Goal: Information Seeking & Learning: Learn about a topic

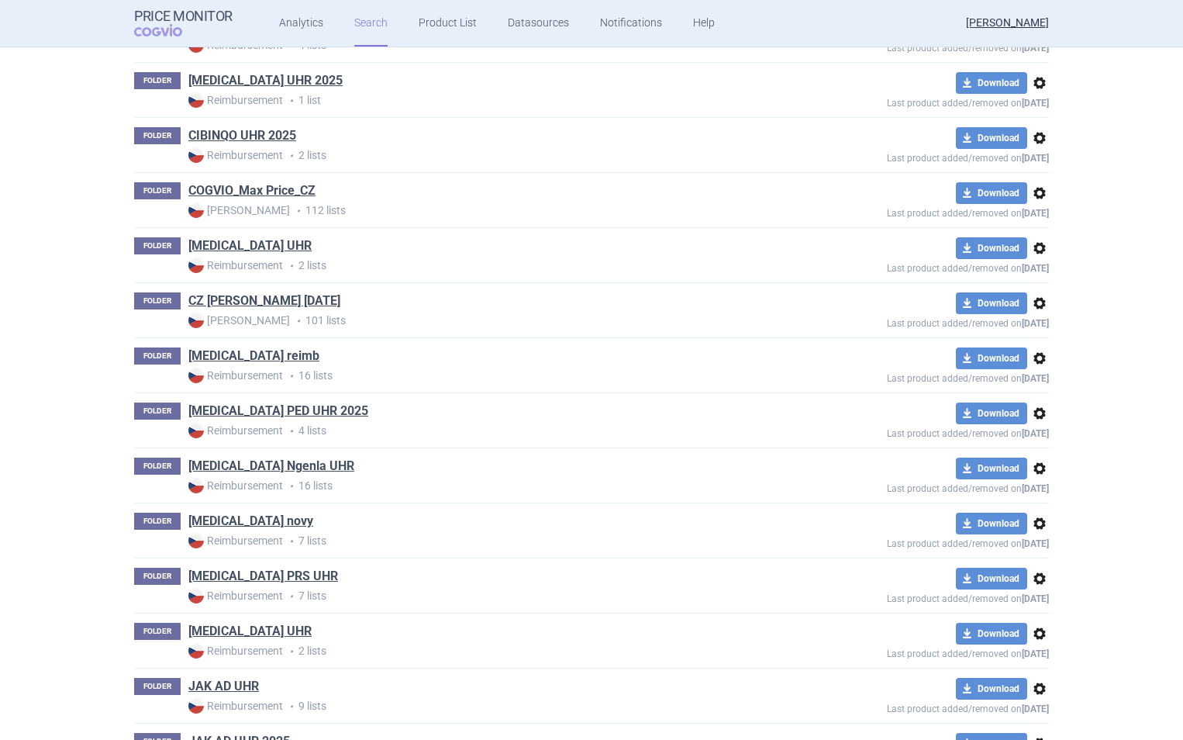
scroll to position [445, 0]
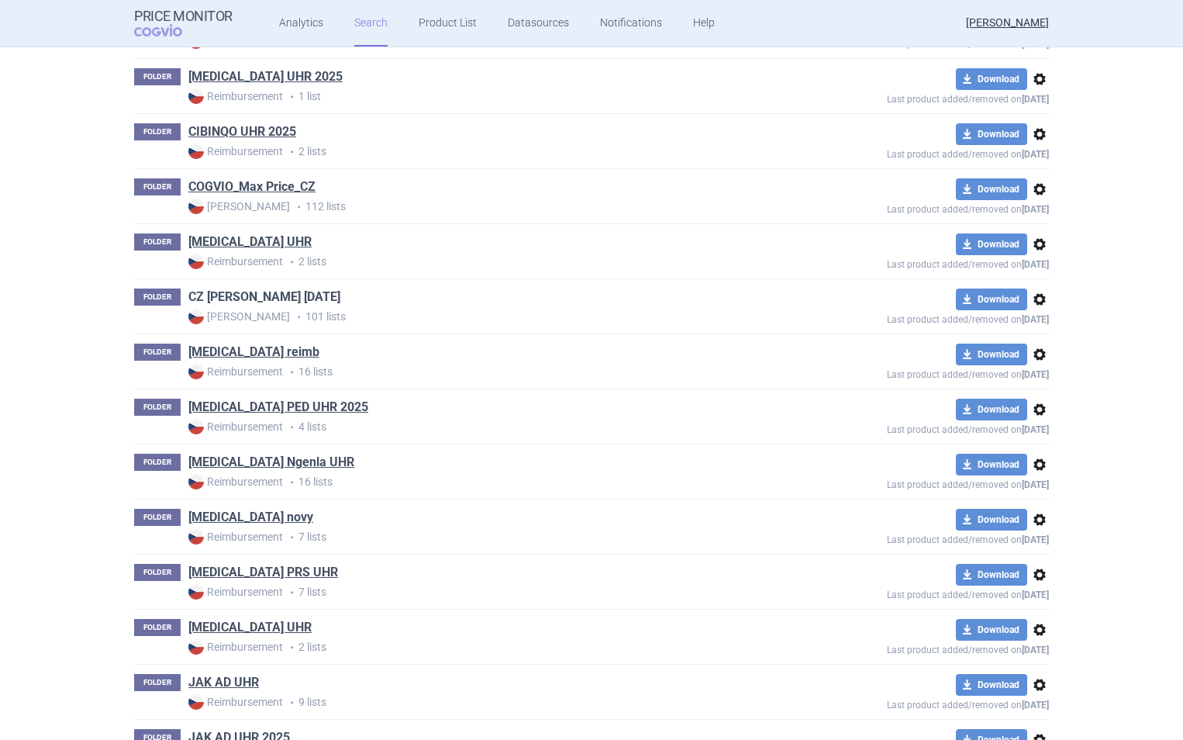
click at [287, 296] on link "CZ [PERSON_NAME] [DATE]" at bounding box center [264, 296] width 152 height 17
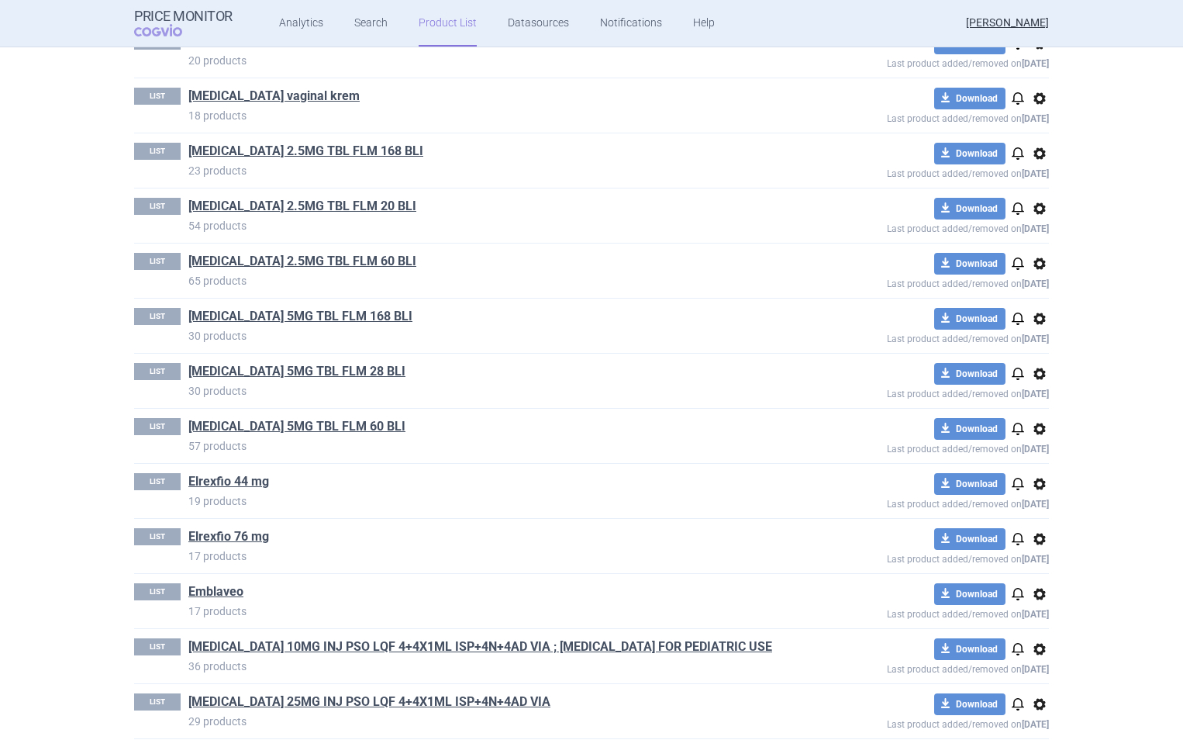
scroll to position [1253, 0]
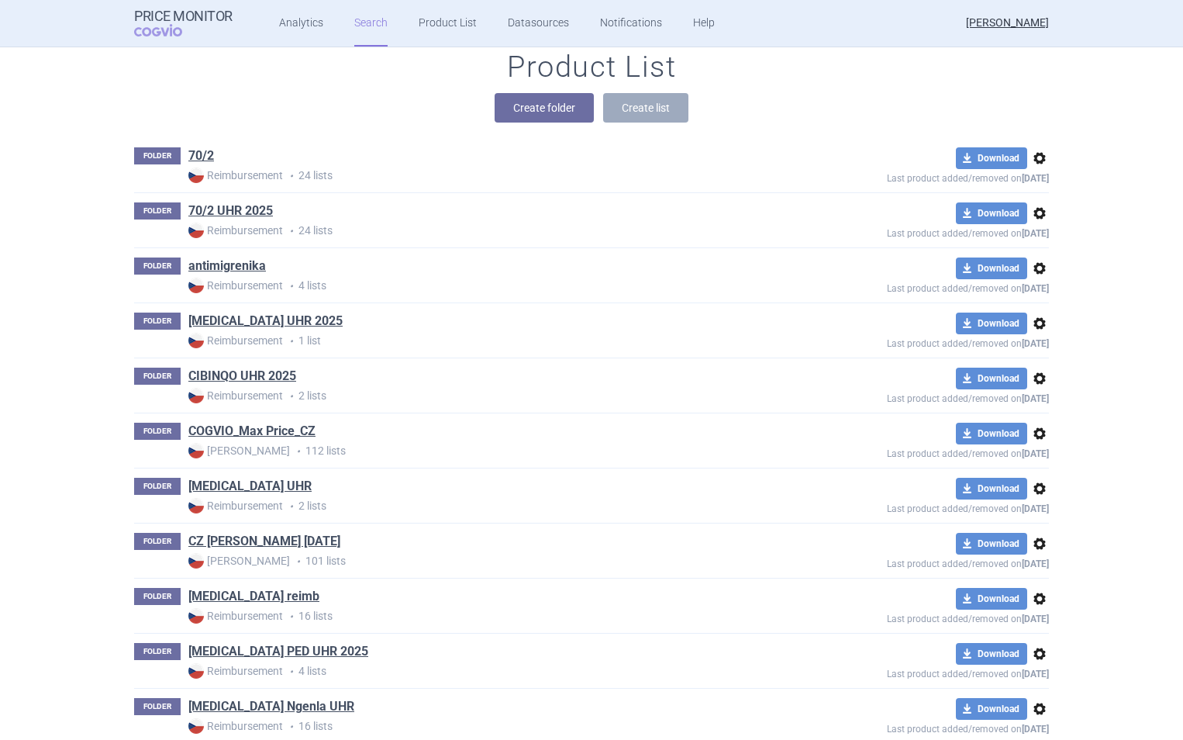
scroll to position [202, 0]
click at [254, 430] on link "COGVIO_Max Price_CZ" at bounding box center [251, 430] width 127 height 17
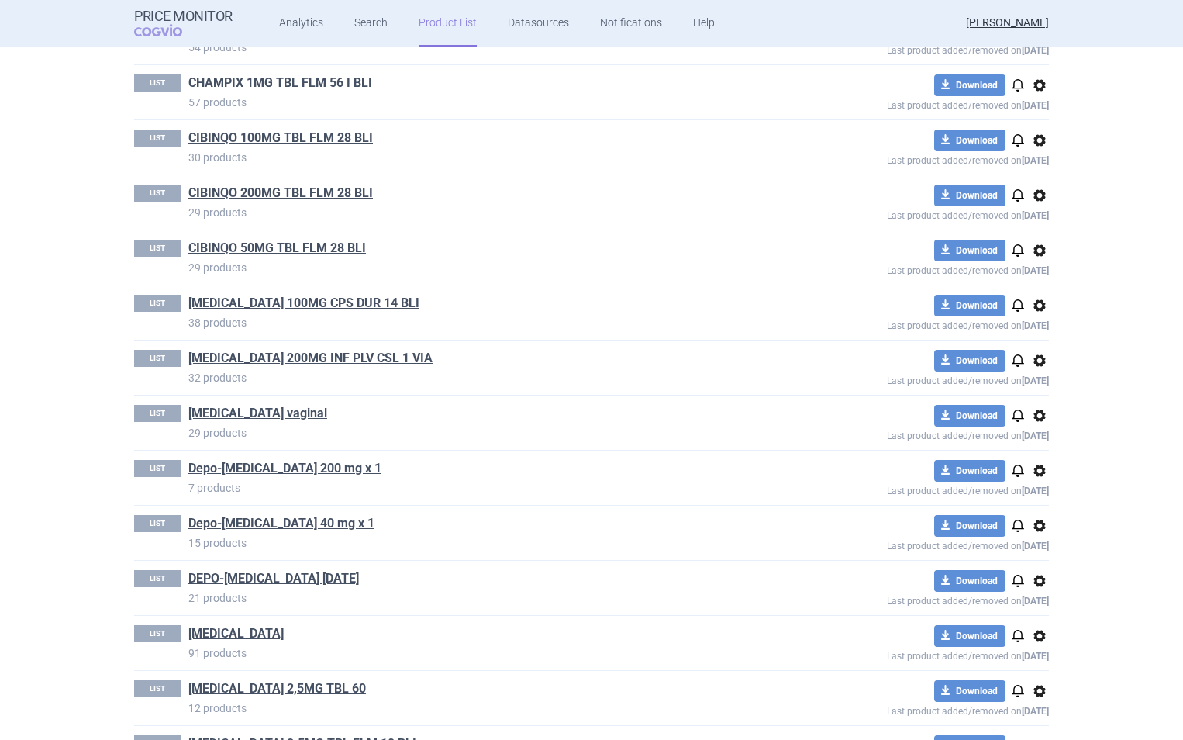
scroll to position [823, 0]
click at [267, 522] on link "Depo-[MEDICAL_DATA] 40 mg x 1" at bounding box center [281, 522] width 186 height 17
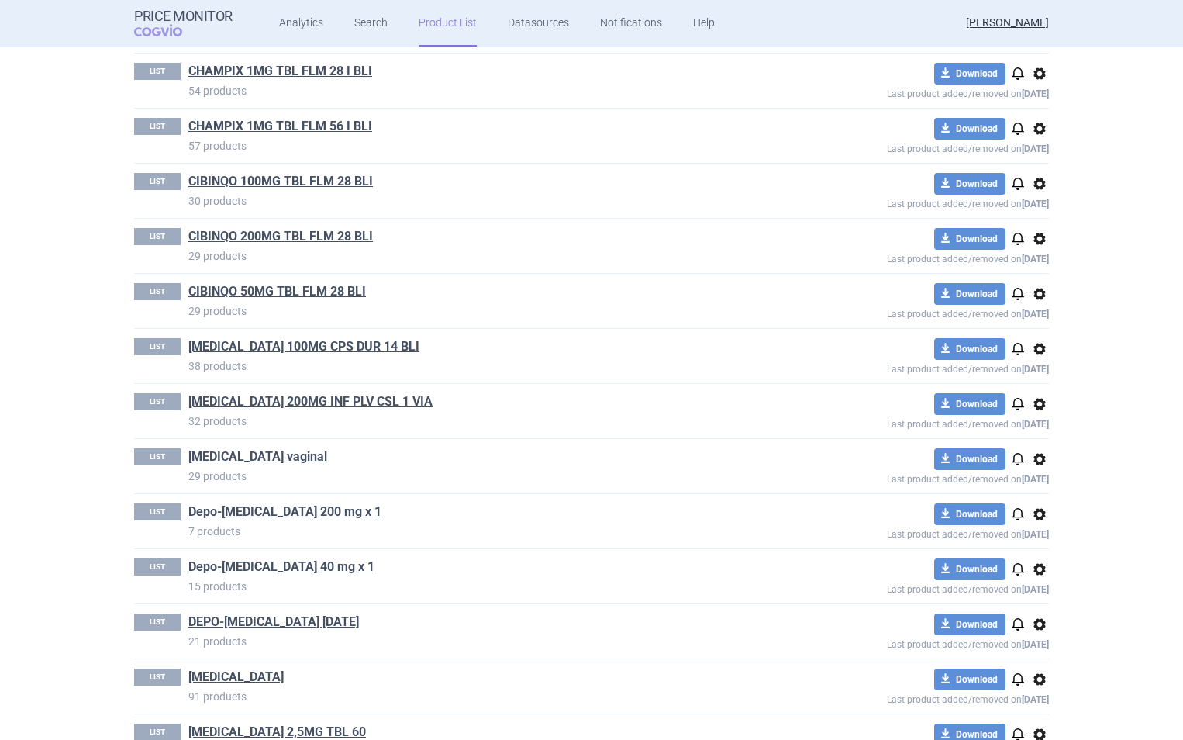
scroll to position [937, 0]
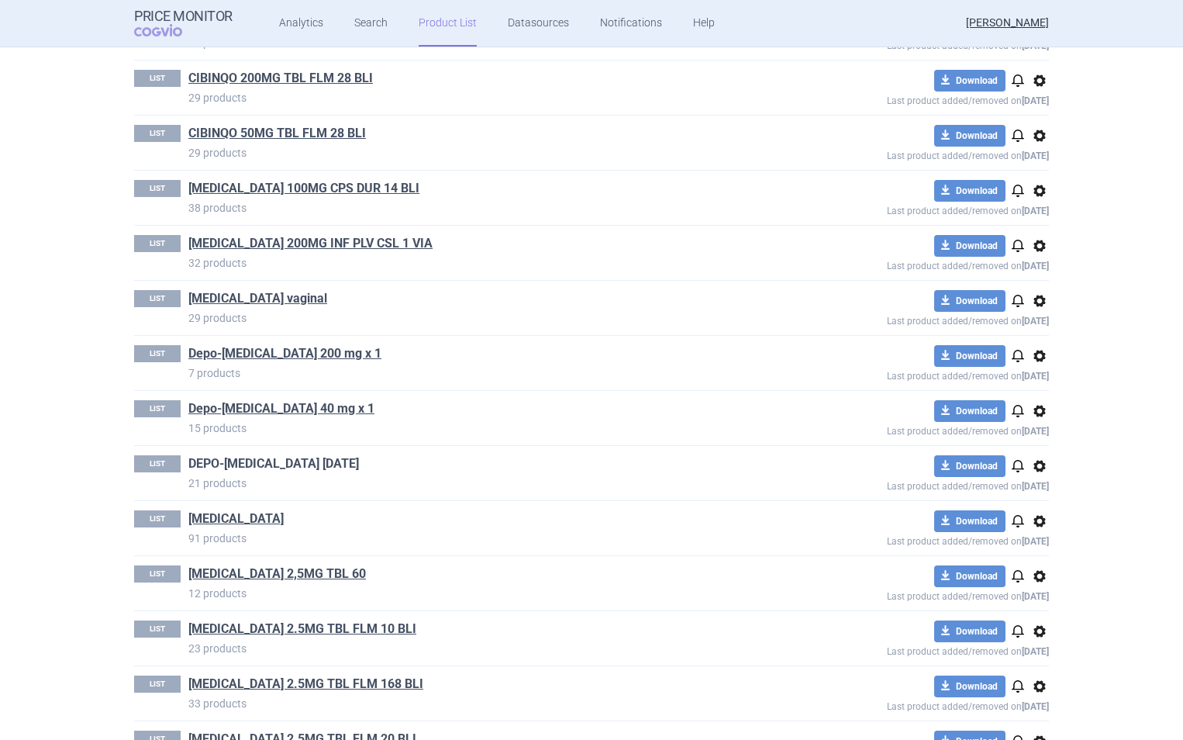
click at [240, 462] on link "DEPO-[MEDICAL_DATA] [DATE]" at bounding box center [273, 463] width 171 height 17
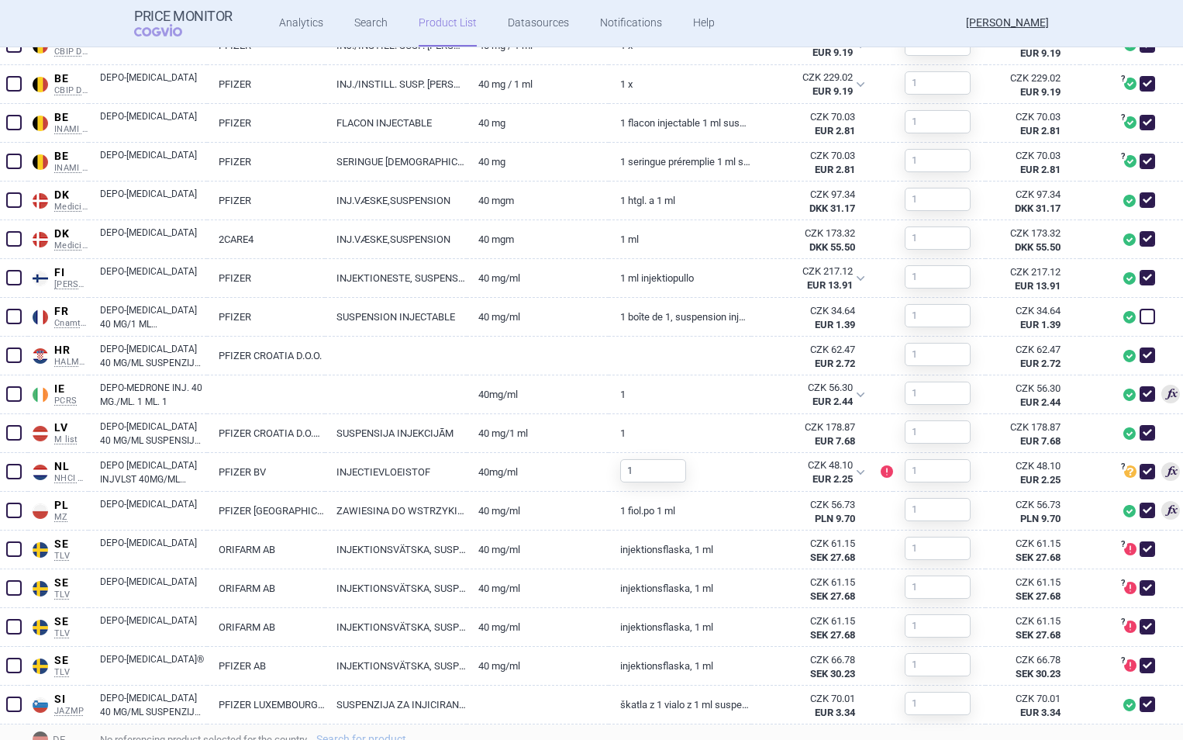
scroll to position [657, 0]
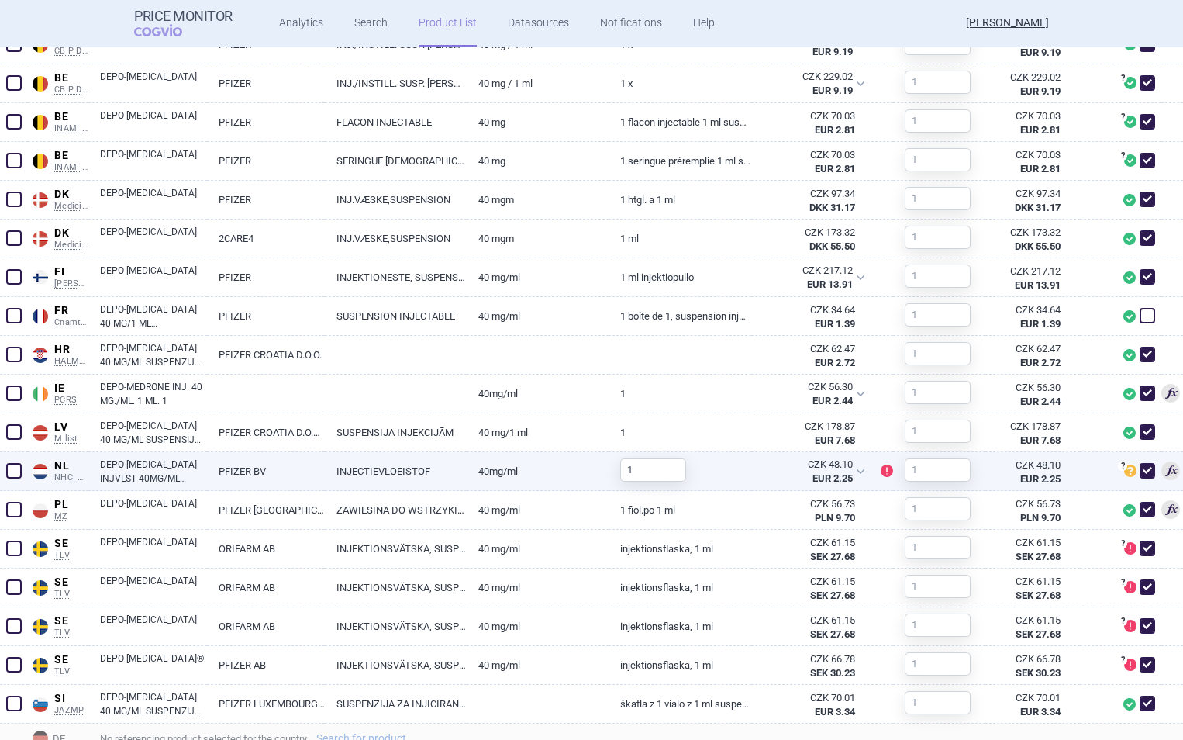
click at [1140, 471] on span at bounding box center [1148, 471] width 16 height 16
checkbox input "false"
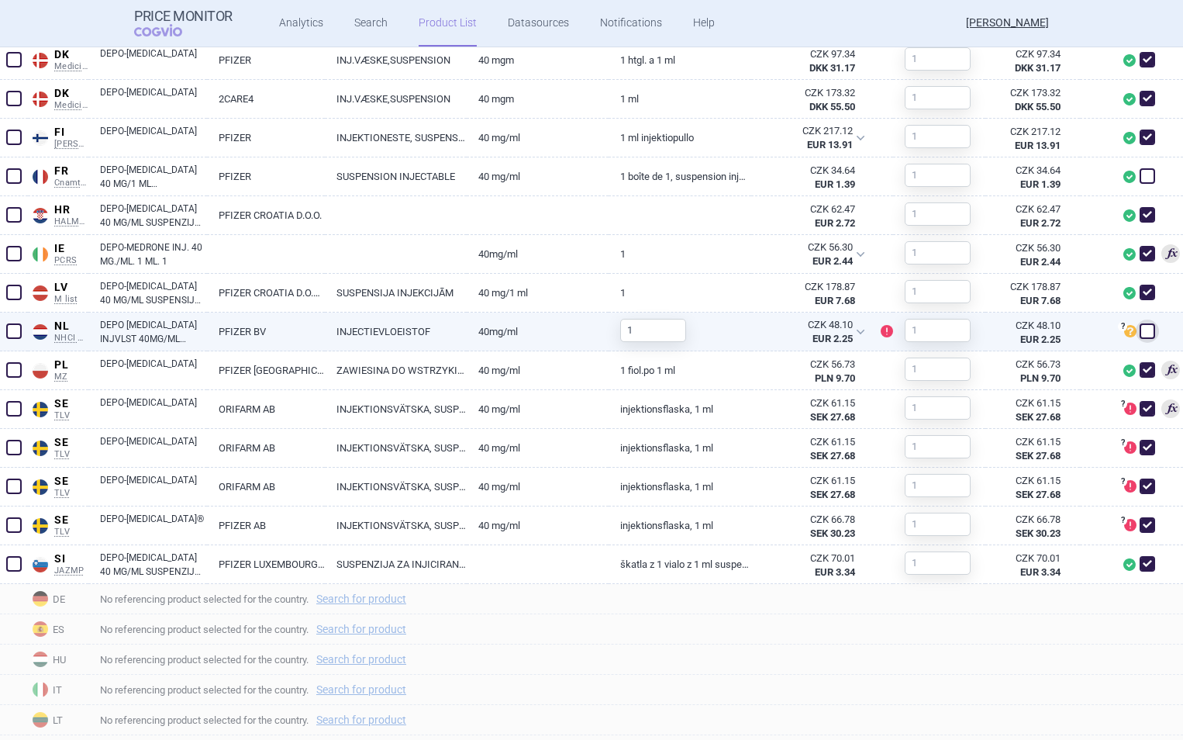
scroll to position [797, 0]
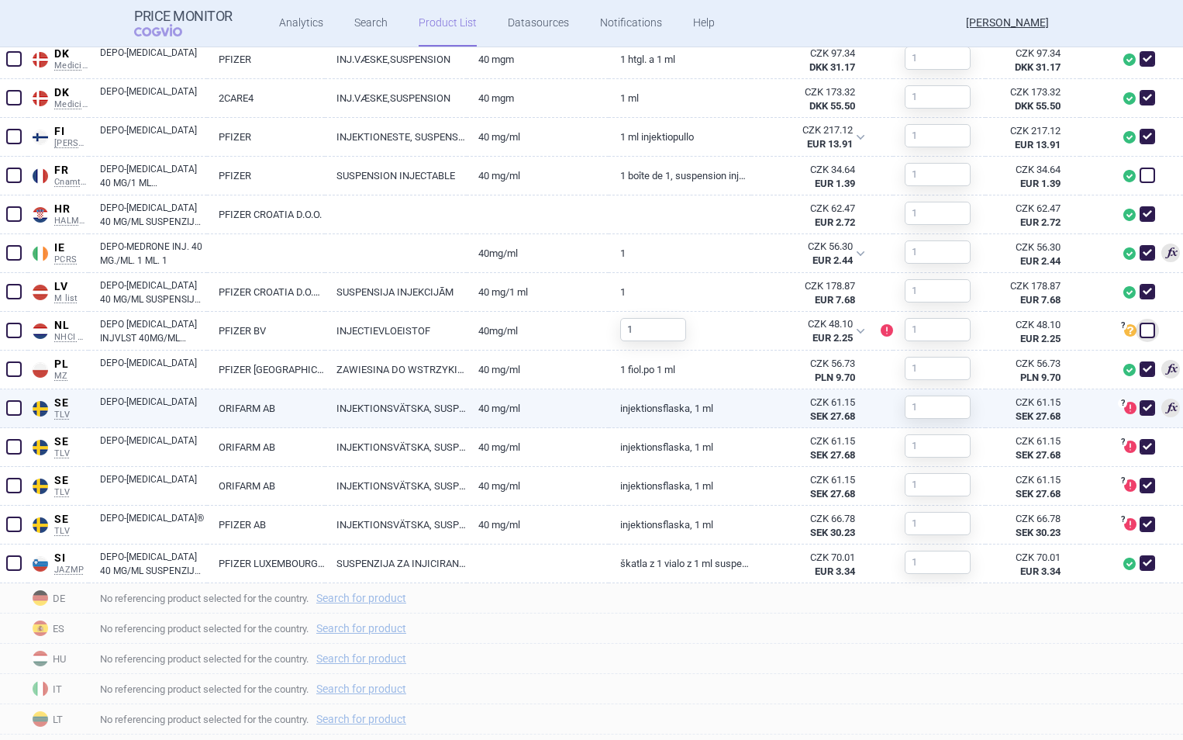
click at [1140, 405] on span at bounding box center [1148, 408] width 16 height 16
checkbox input "false"
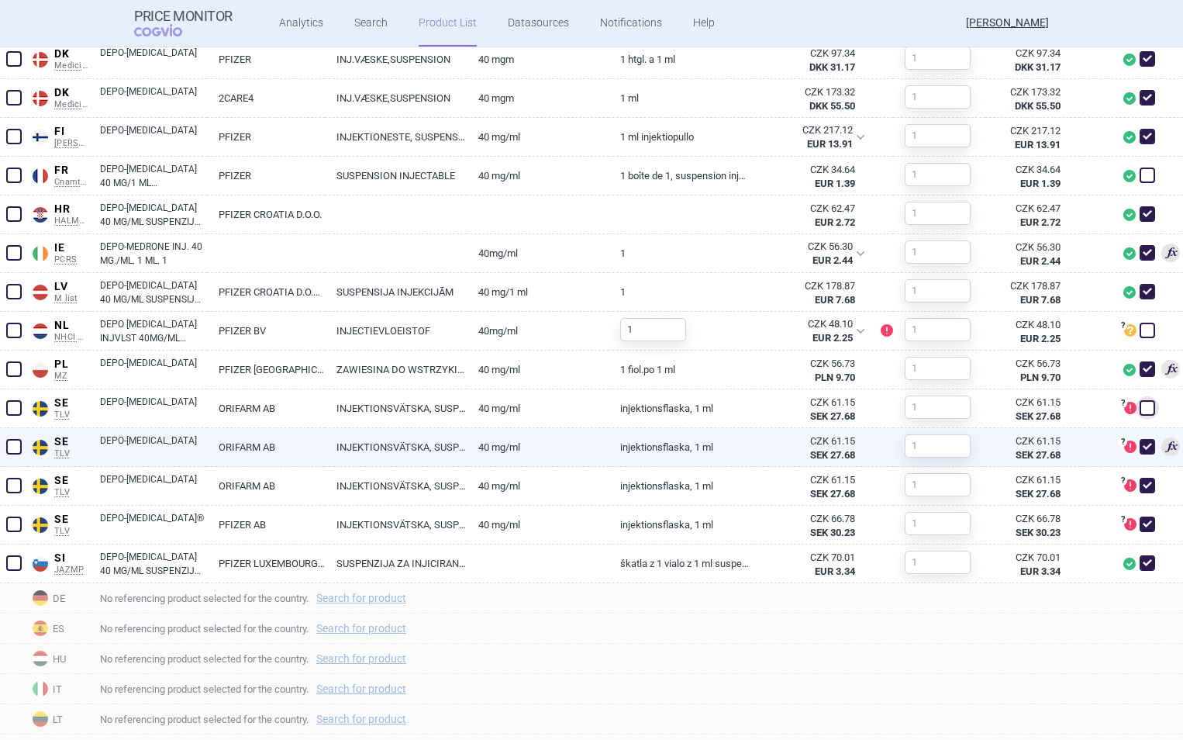
click at [1140, 447] on span at bounding box center [1148, 447] width 16 height 16
checkbox input "false"
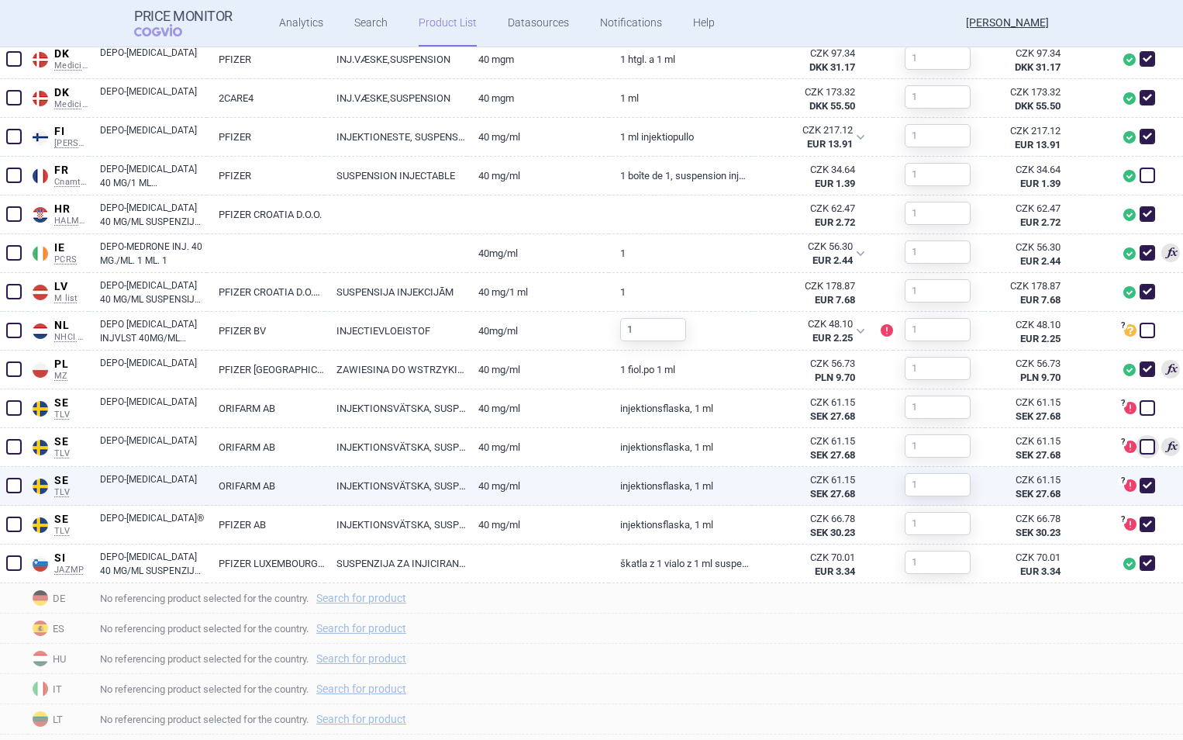
click at [1140, 487] on span at bounding box center [1148, 486] width 16 height 16
checkbox input "false"
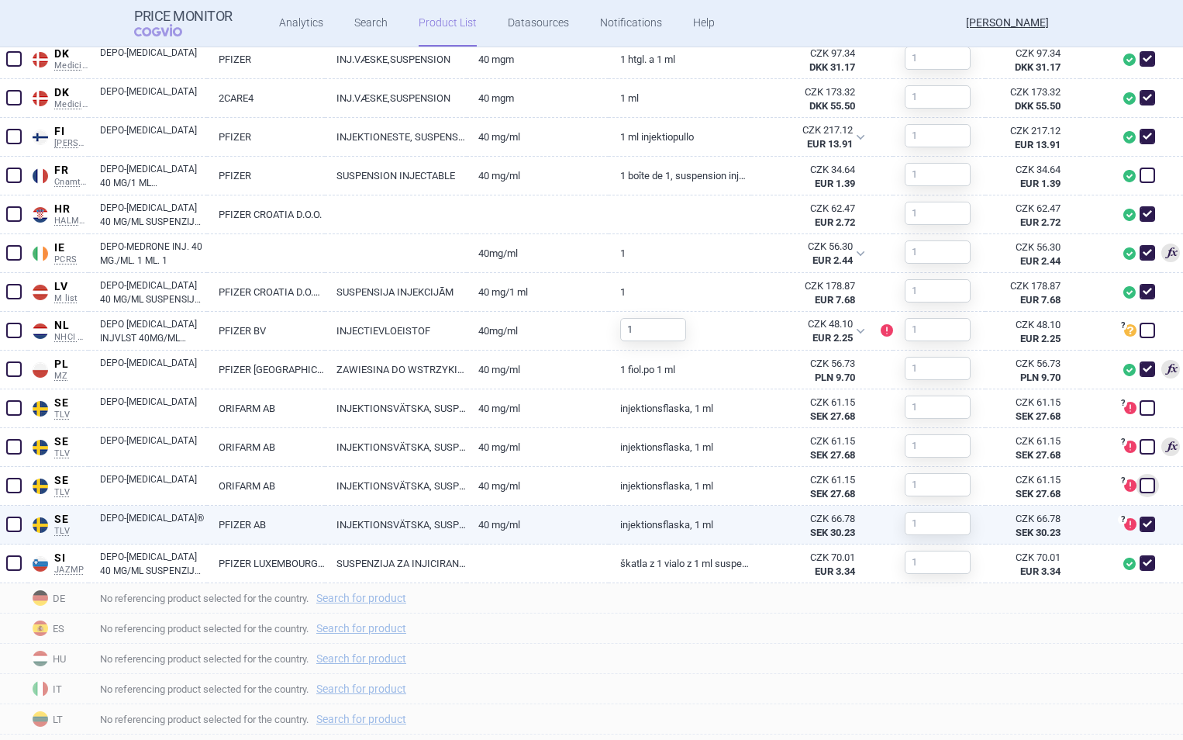
click at [1140, 522] on span at bounding box center [1148, 524] width 16 height 16
checkbox input "false"
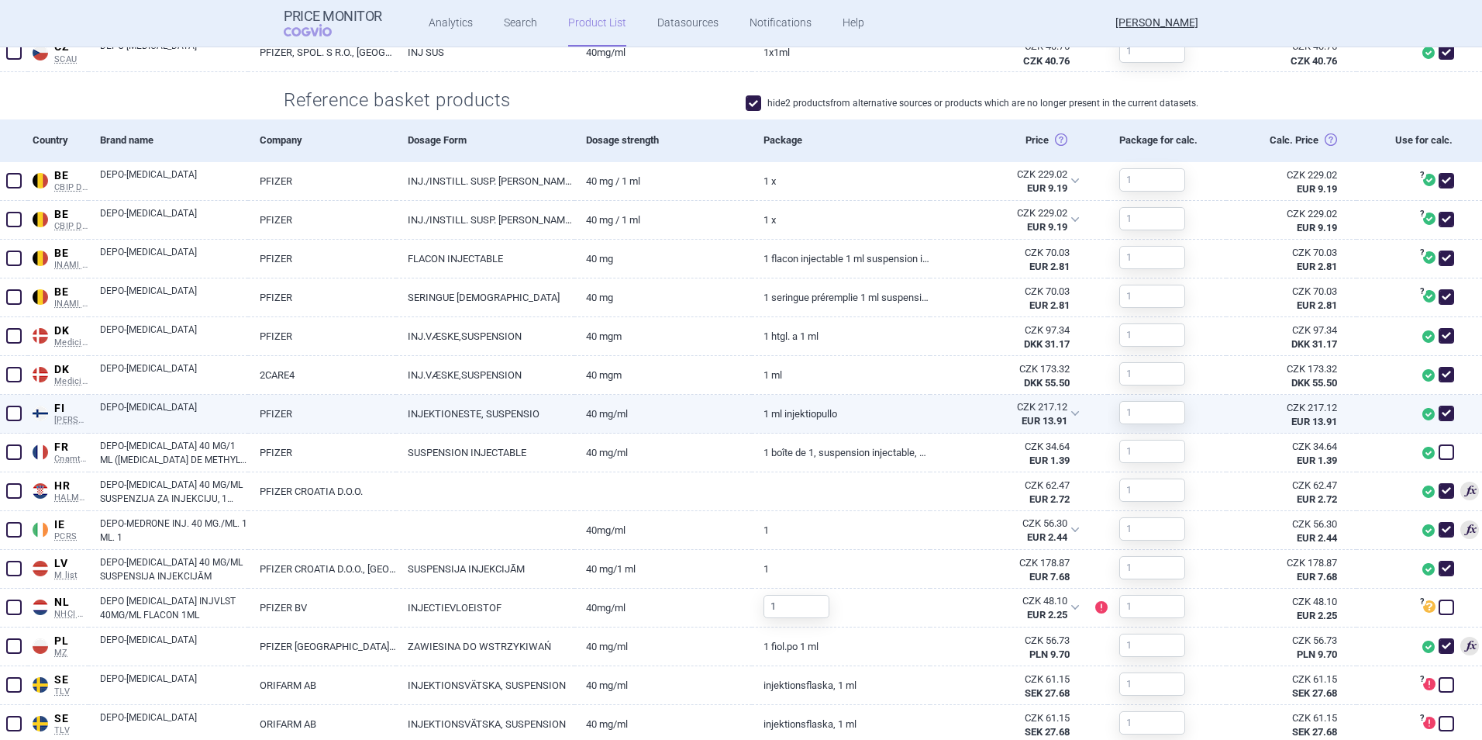
scroll to position [493, 0]
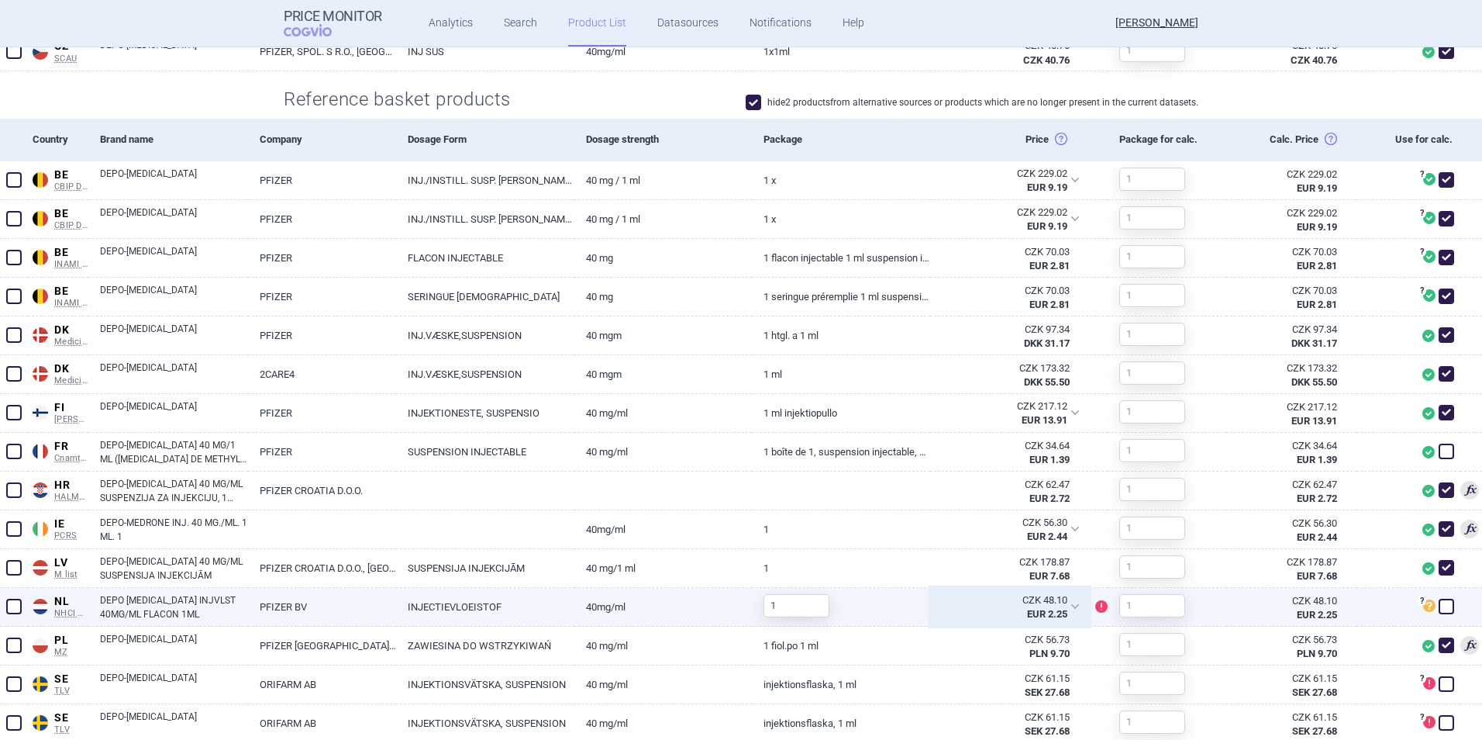
click at [1062, 602] on div "CZK 48.10 EUR 2.25" at bounding box center [1009, 607] width 159 height 39
click at [201, 600] on link "DEPO [MEDICAL_DATA] INJVLST 40MG/ML FLACON 1ML" at bounding box center [174, 607] width 148 height 28
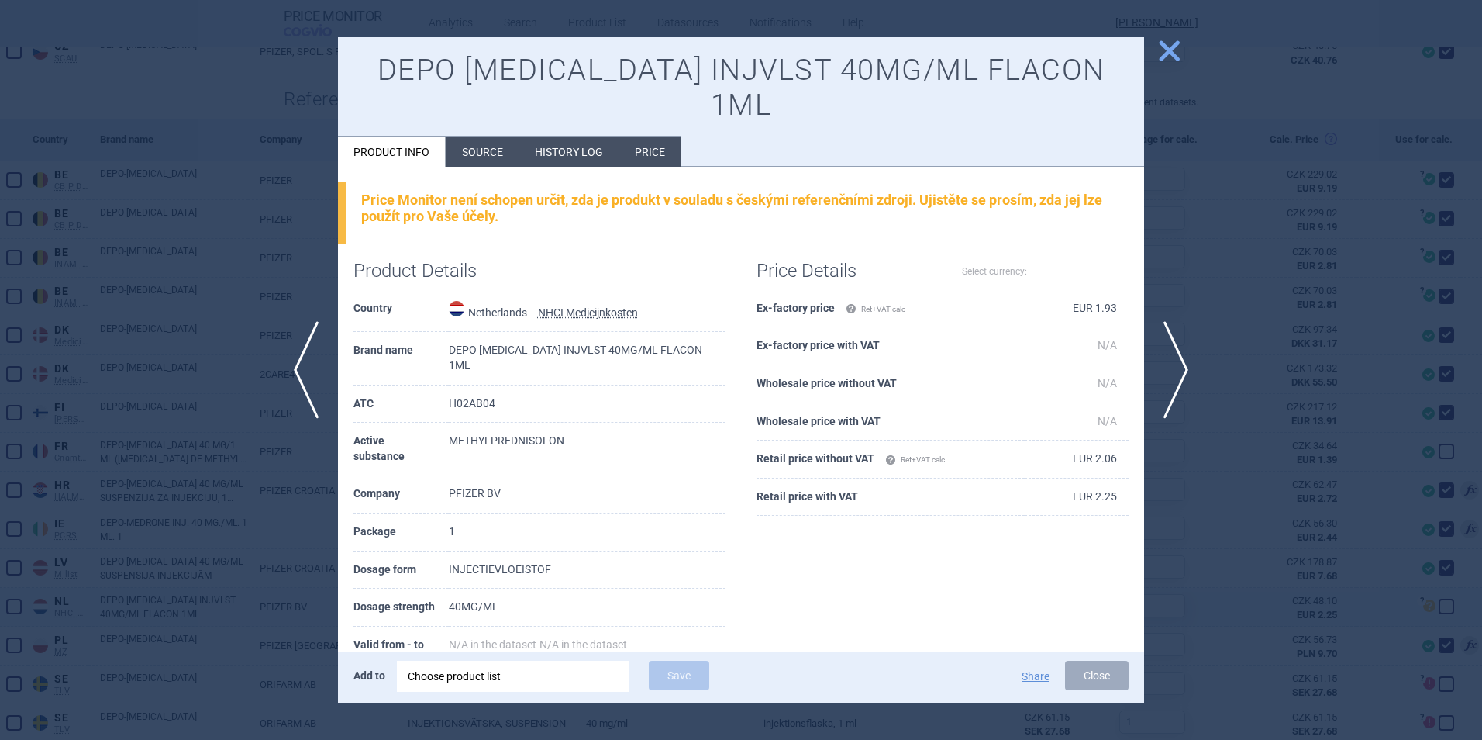
select select "EUR"
click at [1175, 44] on span "close" at bounding box center [1169, 50] width 27 height 27
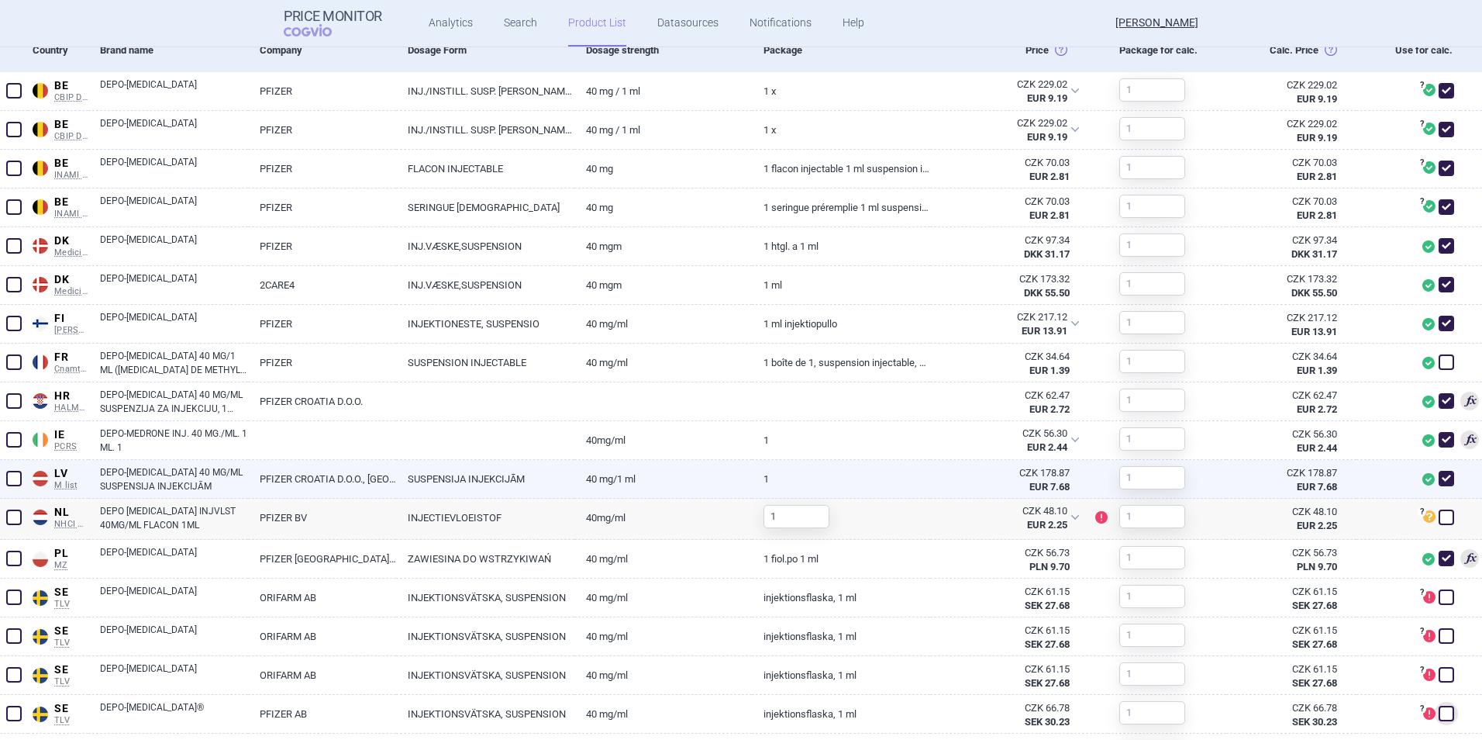
scroll to position [583, 0]
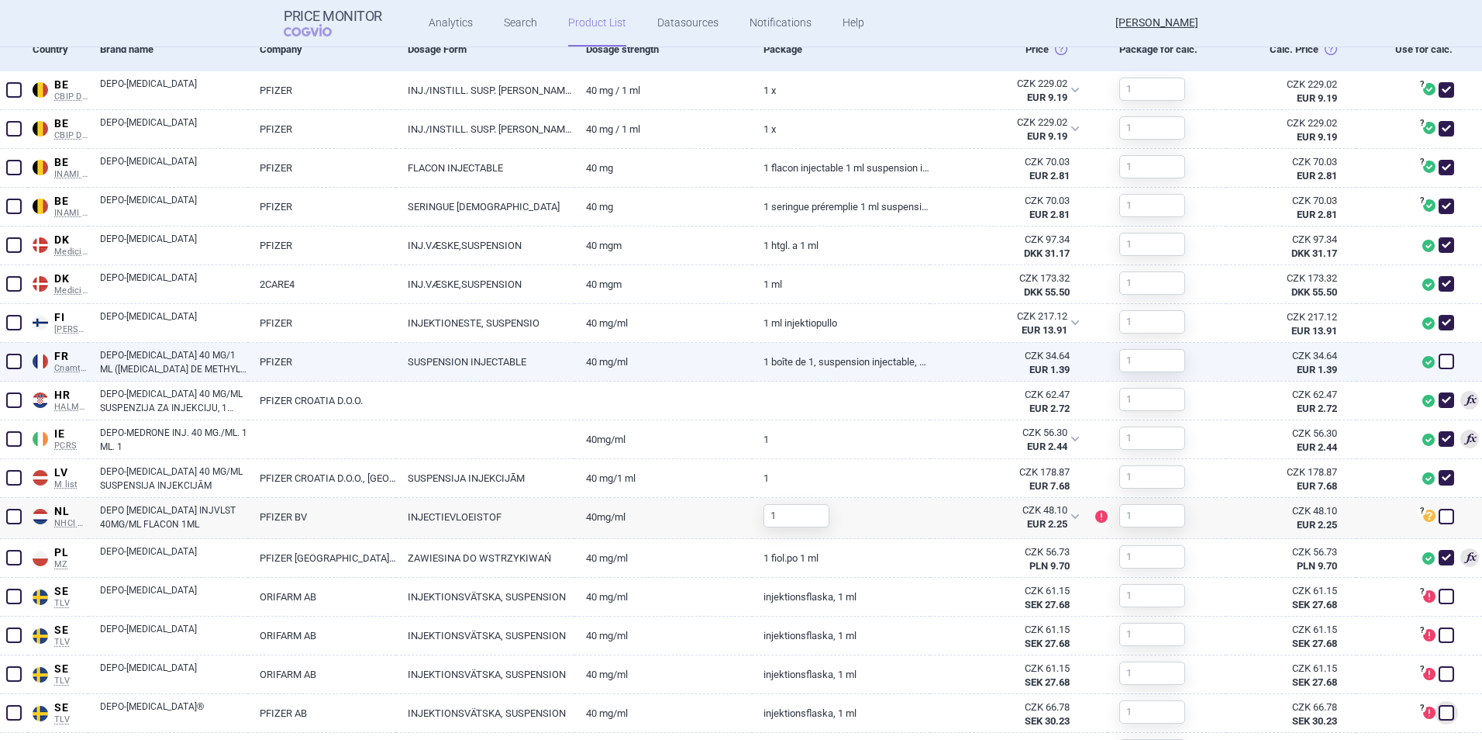
click at [167, 369] on link "DEPO-[MEDICAL_DATA] 40 MG/1 ML ([MEDICAL_DATA] DE METHYL [MEDICAL_DATA])" at bounding box center [174, 362] width 148 height 28
select select "EUR"
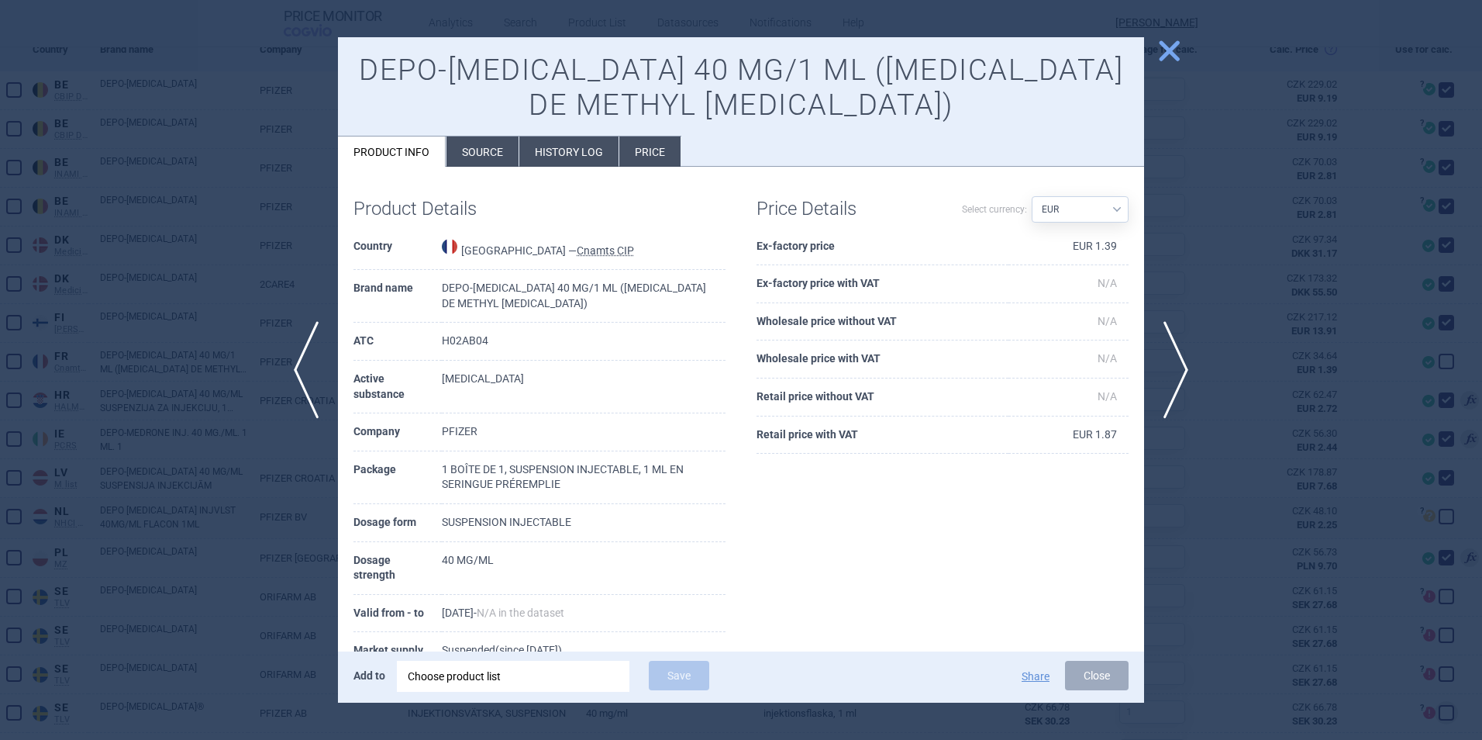
click at [565, 149] on li "History log" at bounding box center [568, 151] width 99 height 30
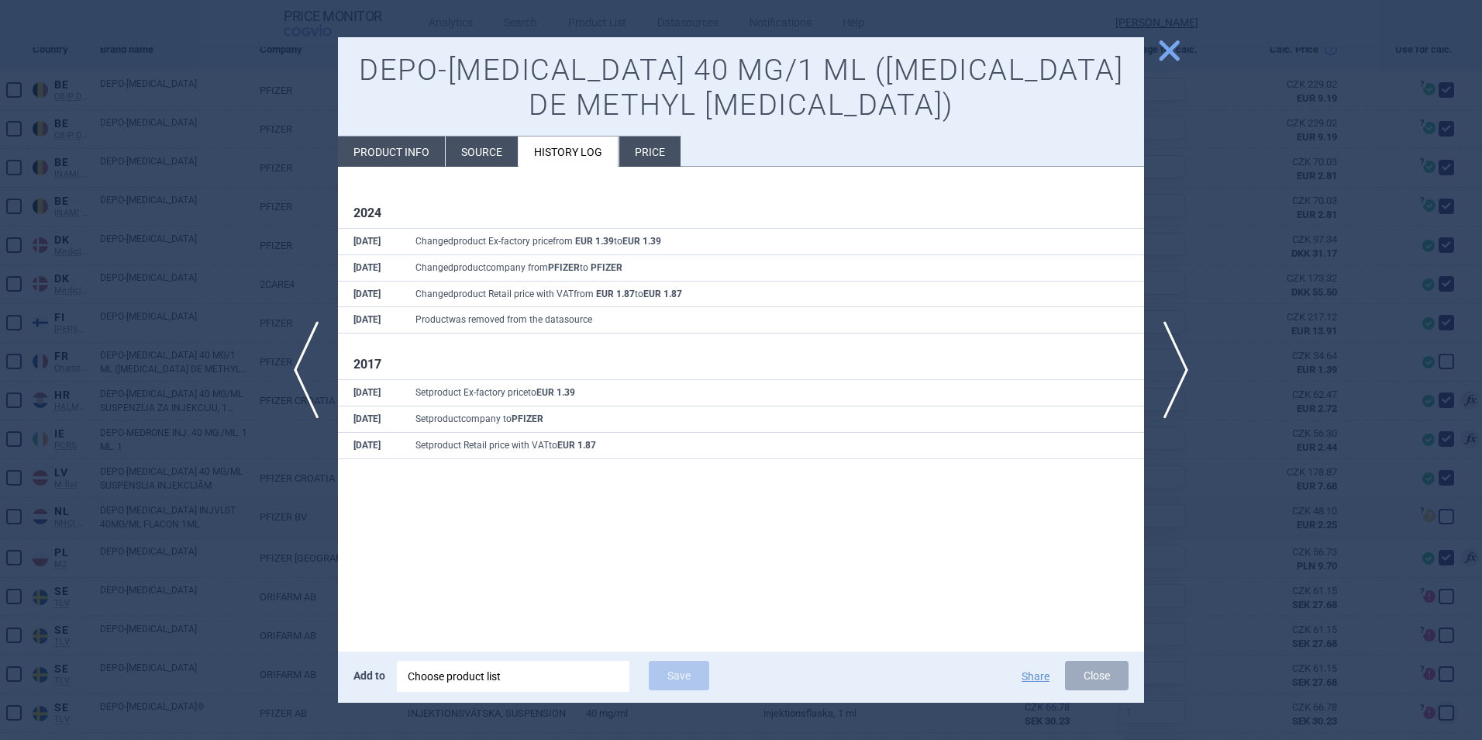
click at [1165, 50] on span "close" at bounding box center [1169, 50] width 27 height 27
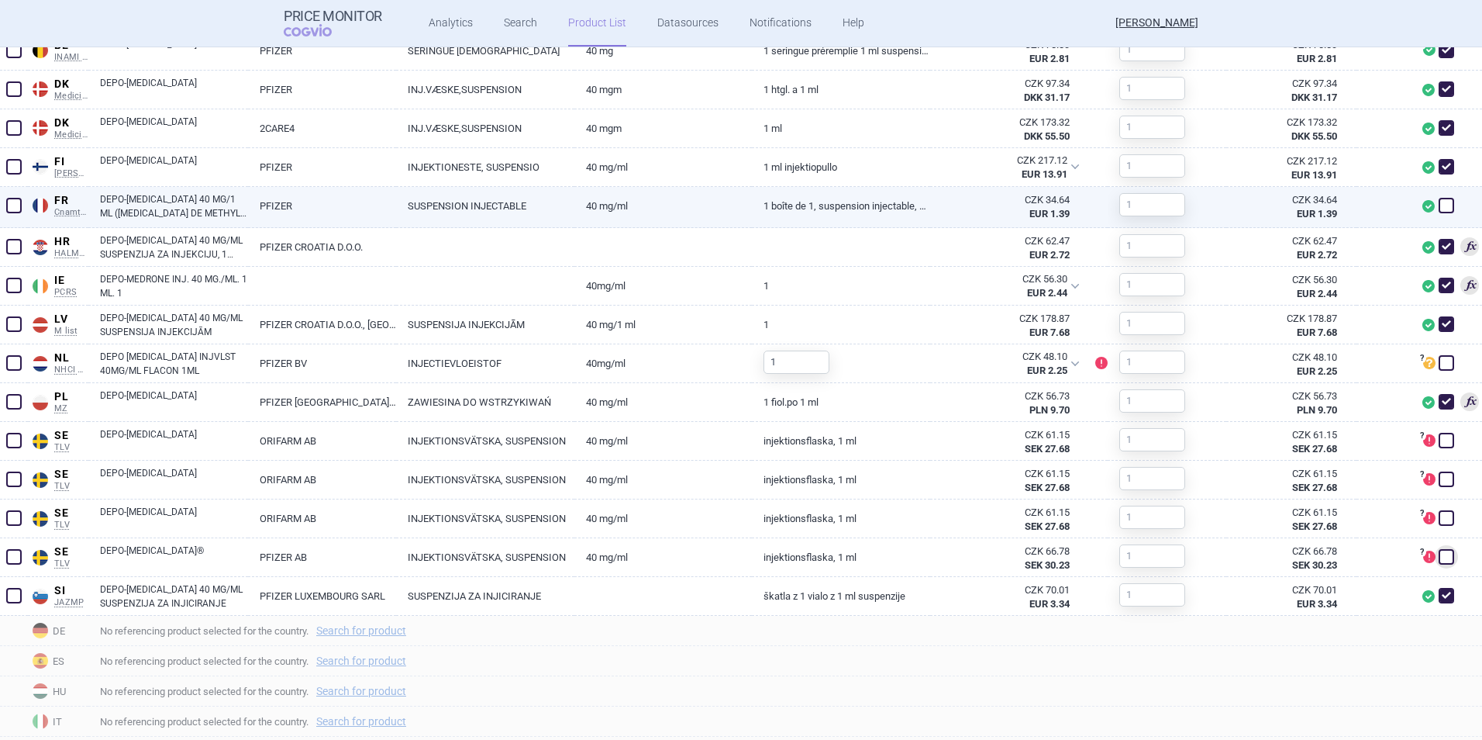
scroll to position [740, 0]
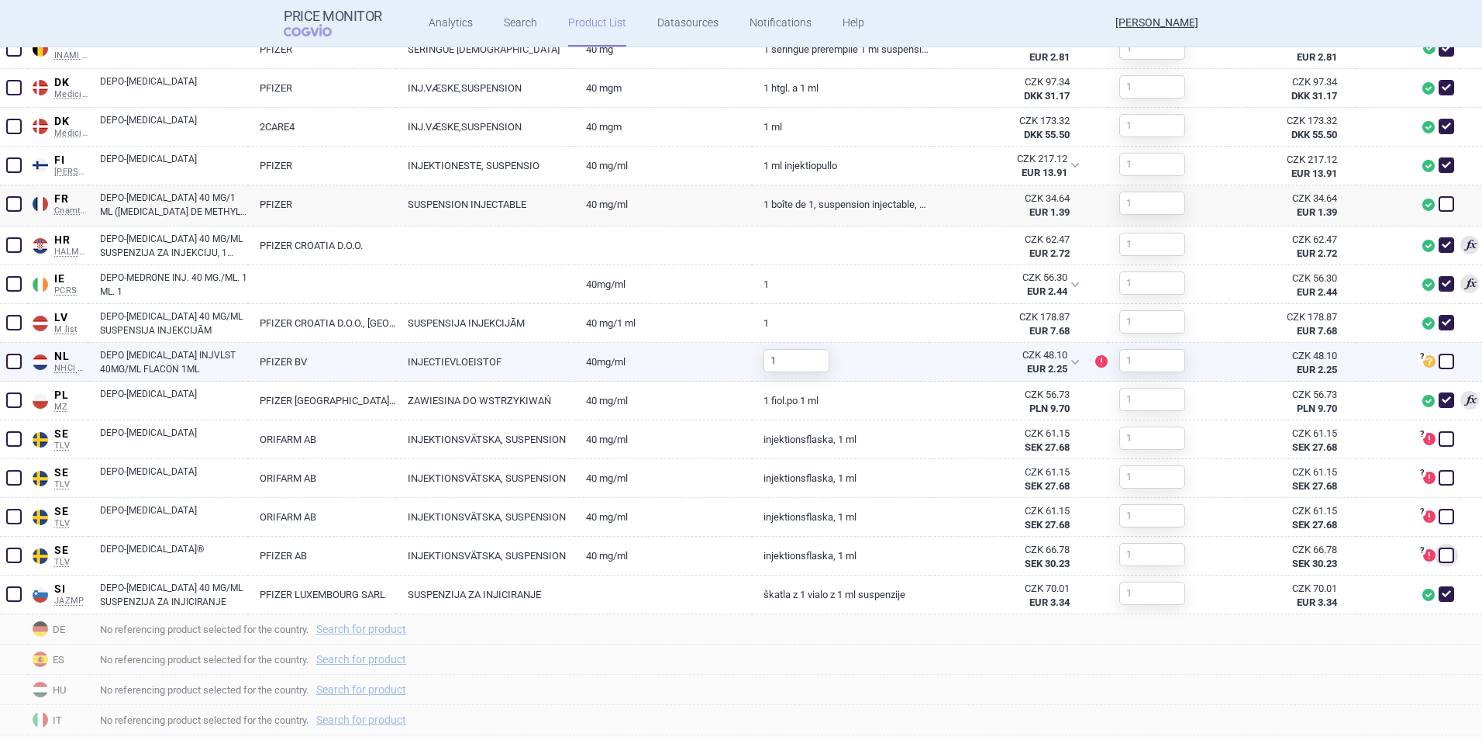
click at [1182, 356] on span at bounding box center [1447, 362] width 16 height 16
checkbox input "true"
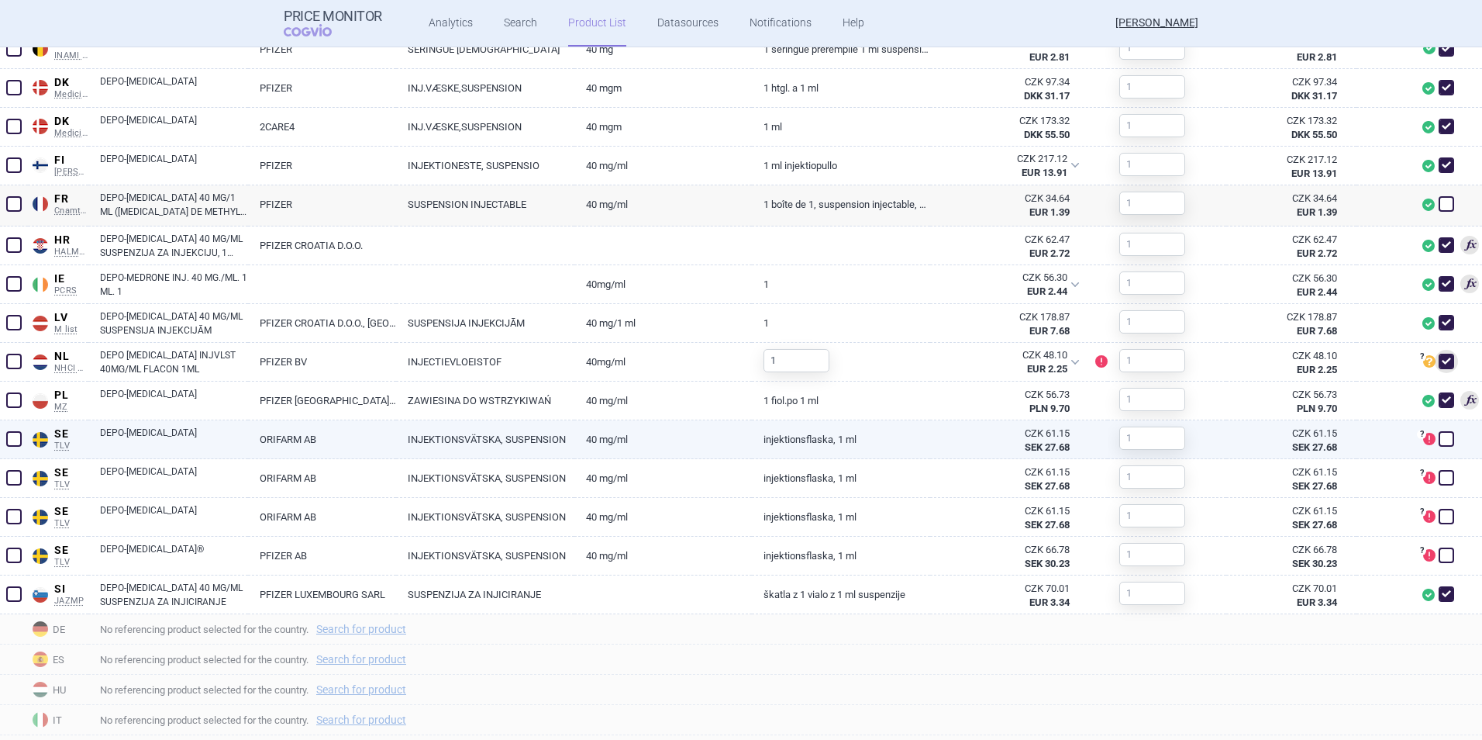
click at [1182, 438] on span at bounding box center [1447, 439] width 16 height 16
checkbox input "true"
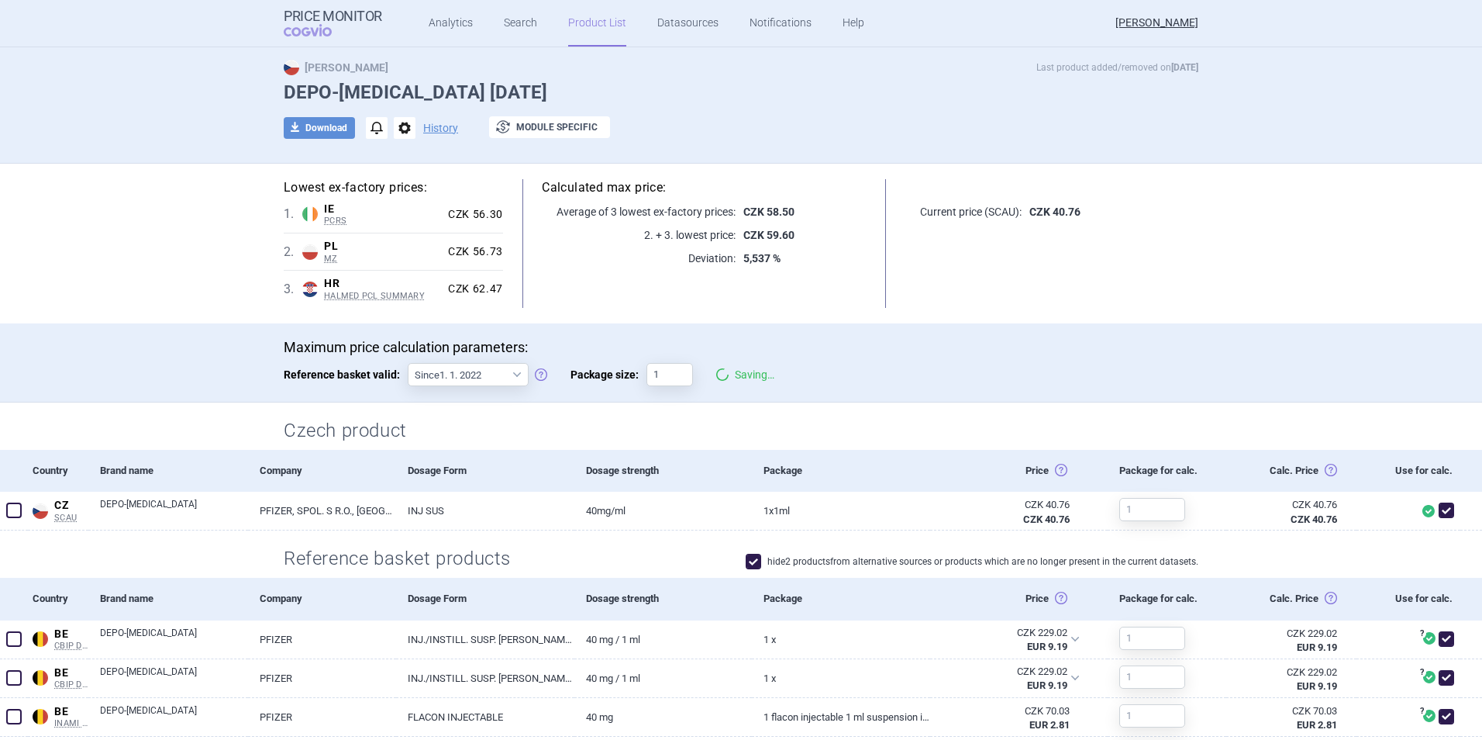
scroll to position [30, 0]
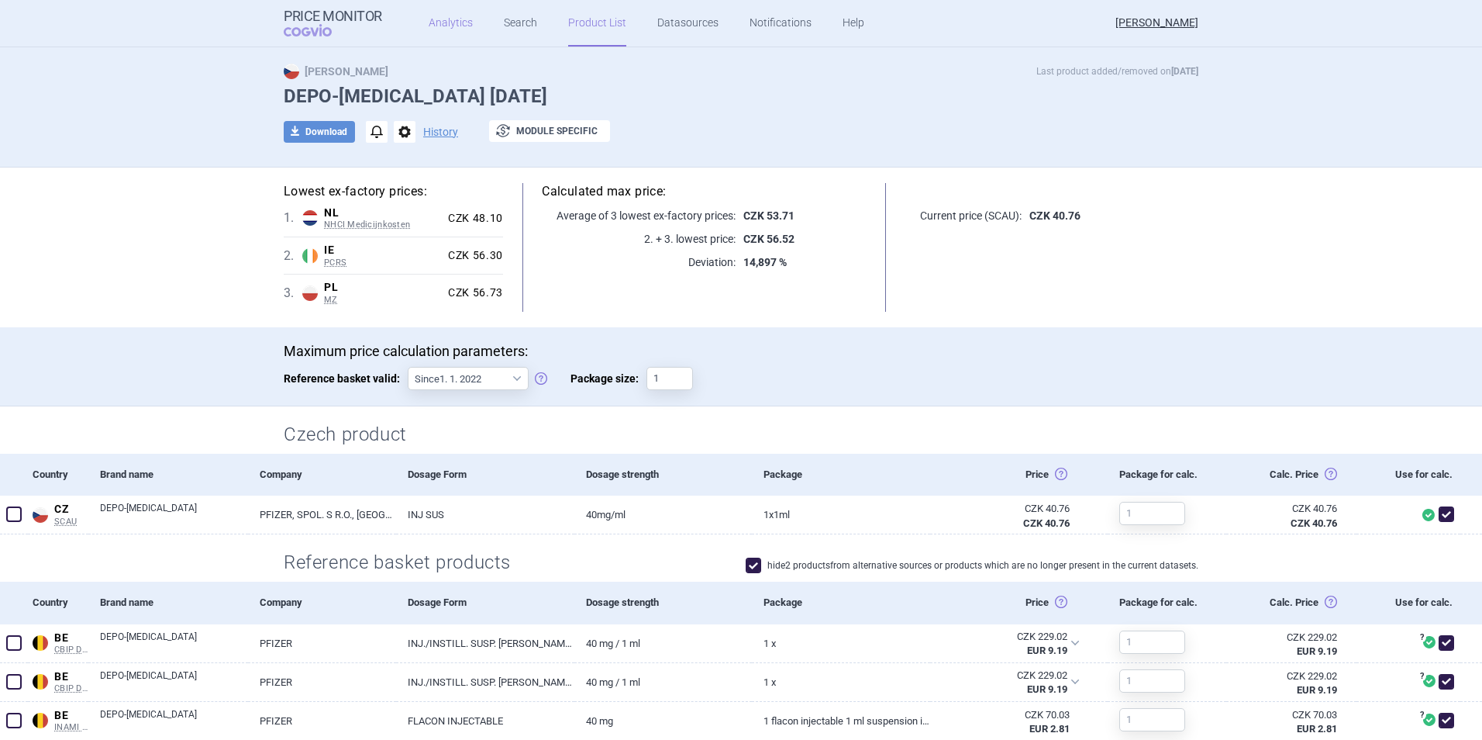
click at [443, 20] on link "Analytics" at bounding box center [451, 23] width 44 height 47
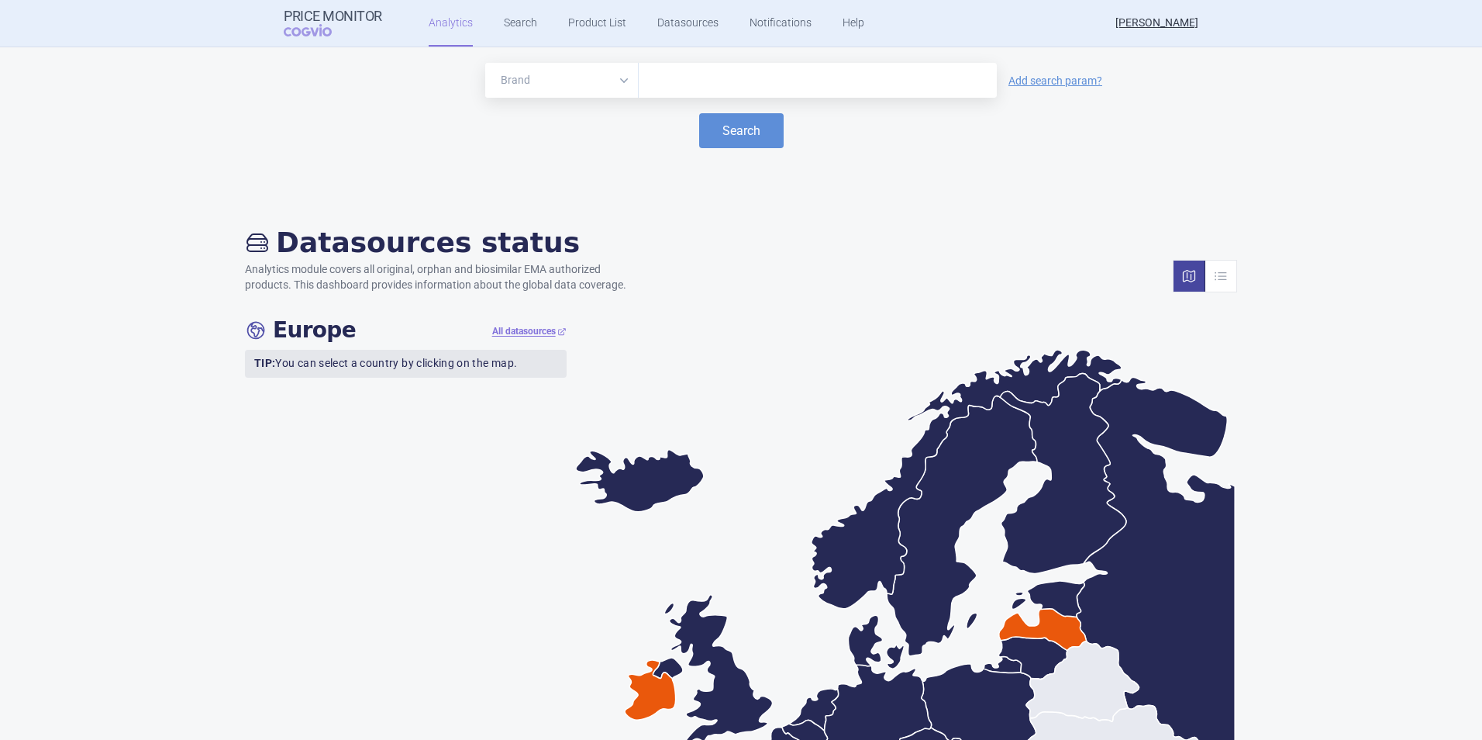
click at [706, 81] on input "text" at bounding box center [818, 81] width 343 height 20
type input "abrysvo"
click at [736, 125] on button "Search" at bounding box center [741, 130] width 85 height 35
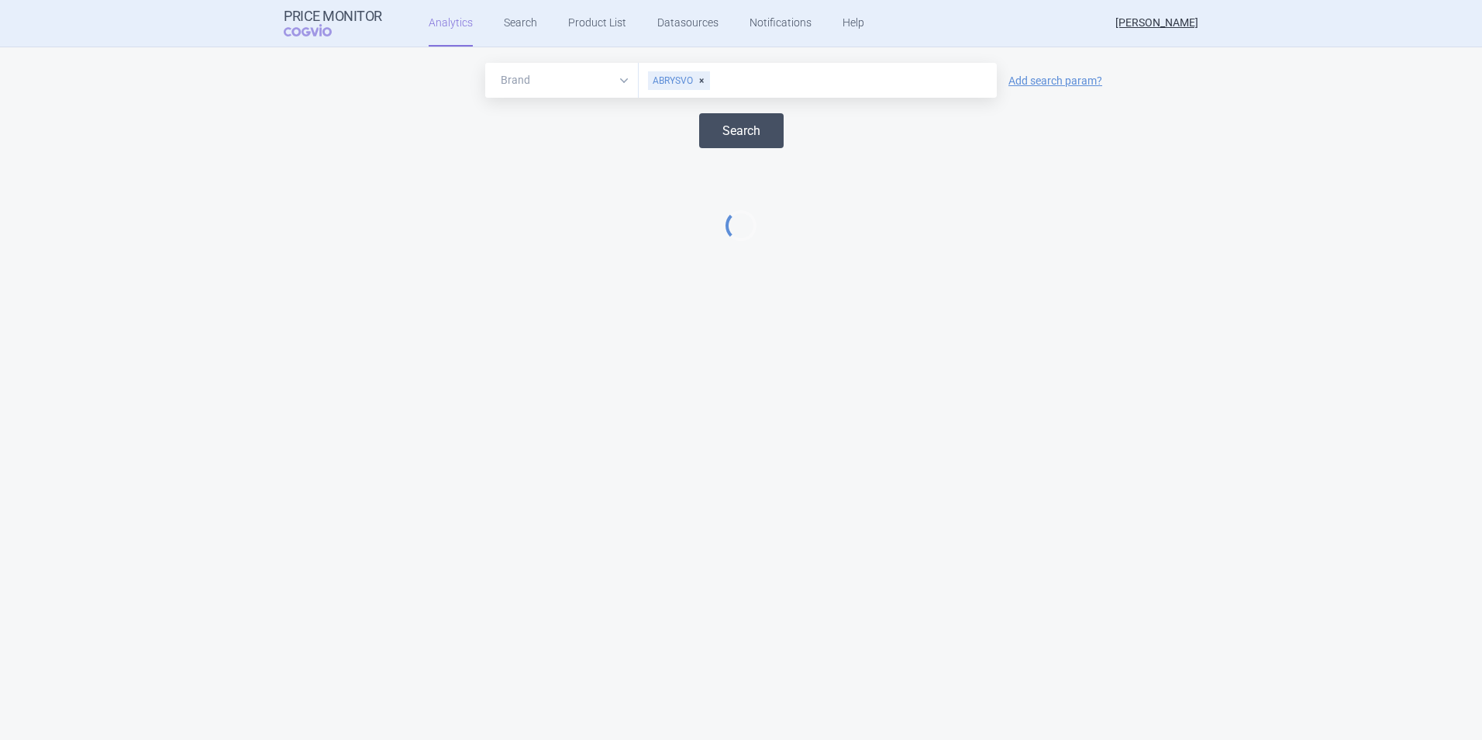
select select "EUR"
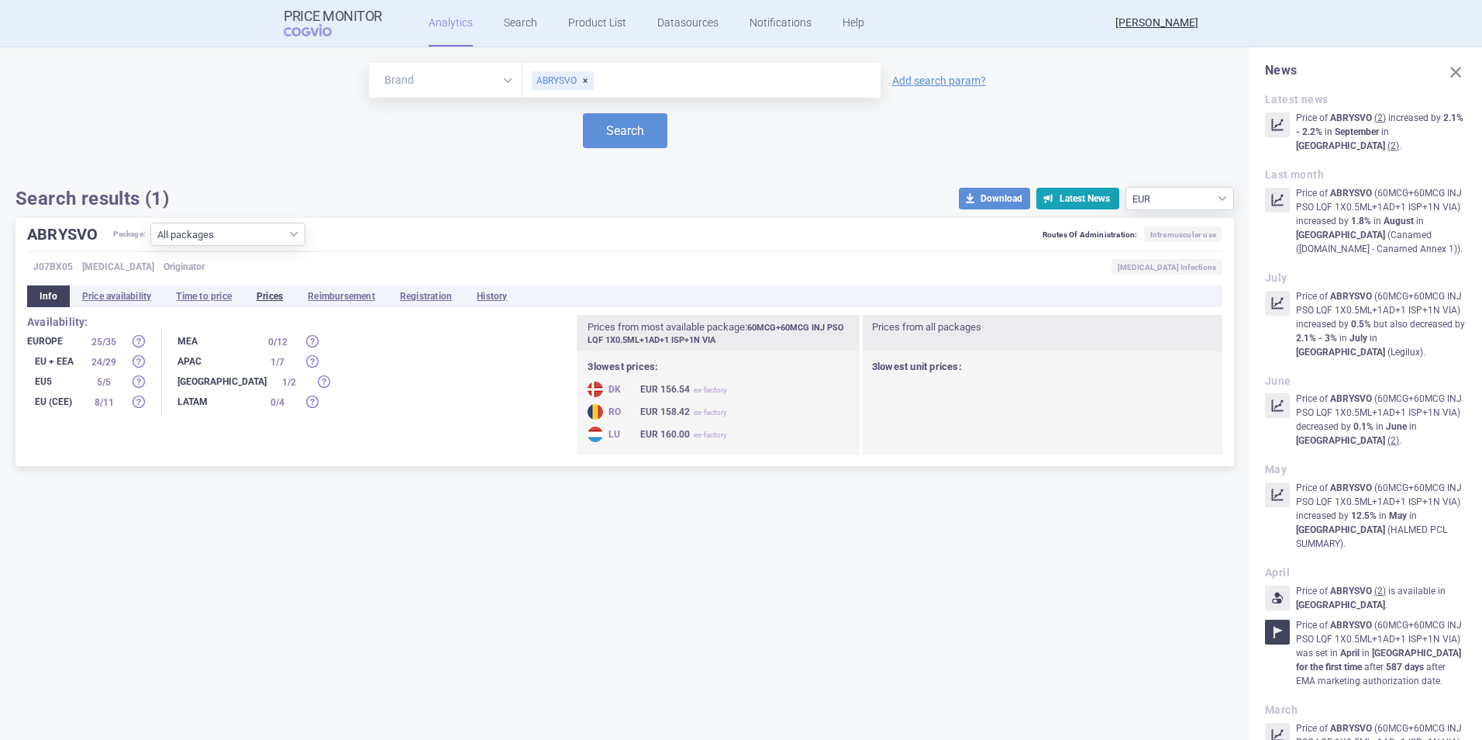
click at [272, 298] on li "Prices" at bounding box center [269, 296] width 51 height 22
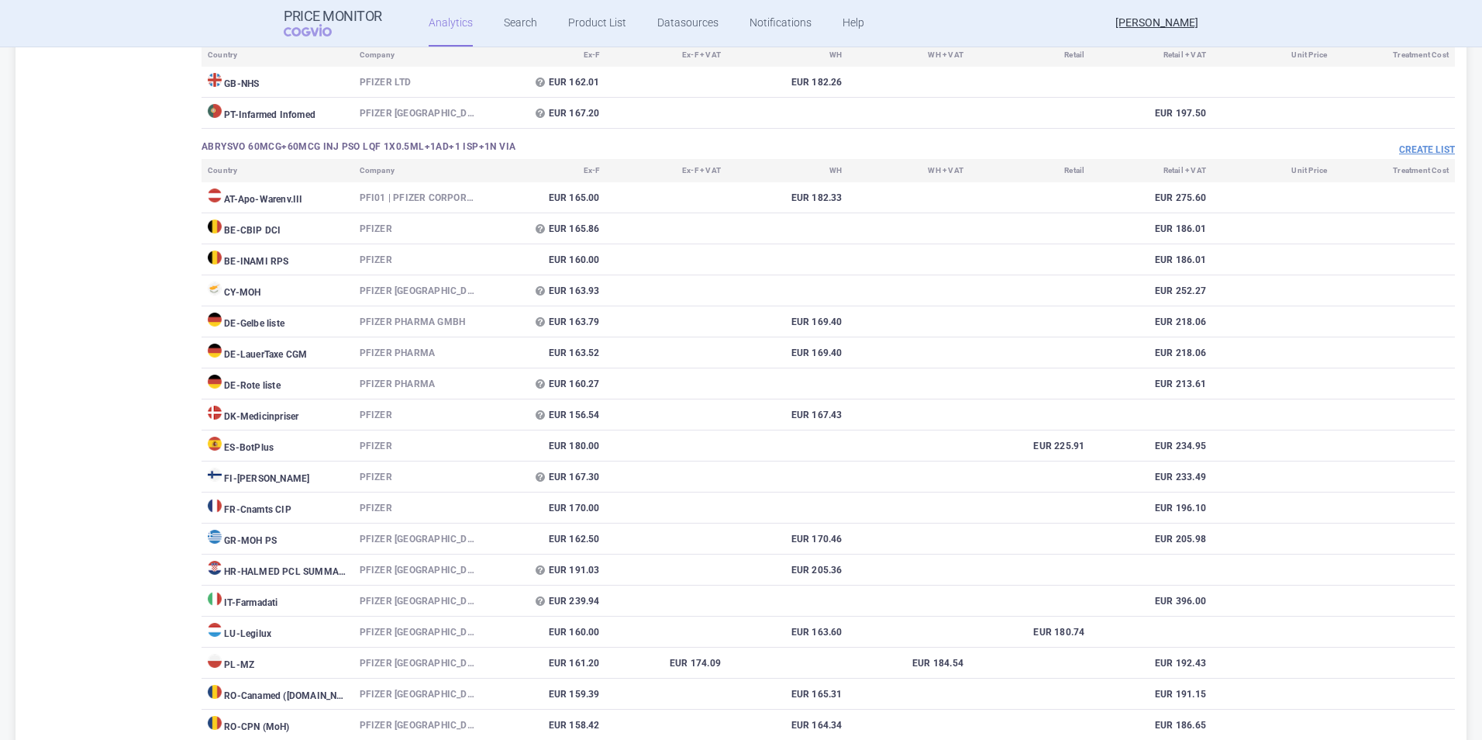
scroll to position [629, 0]
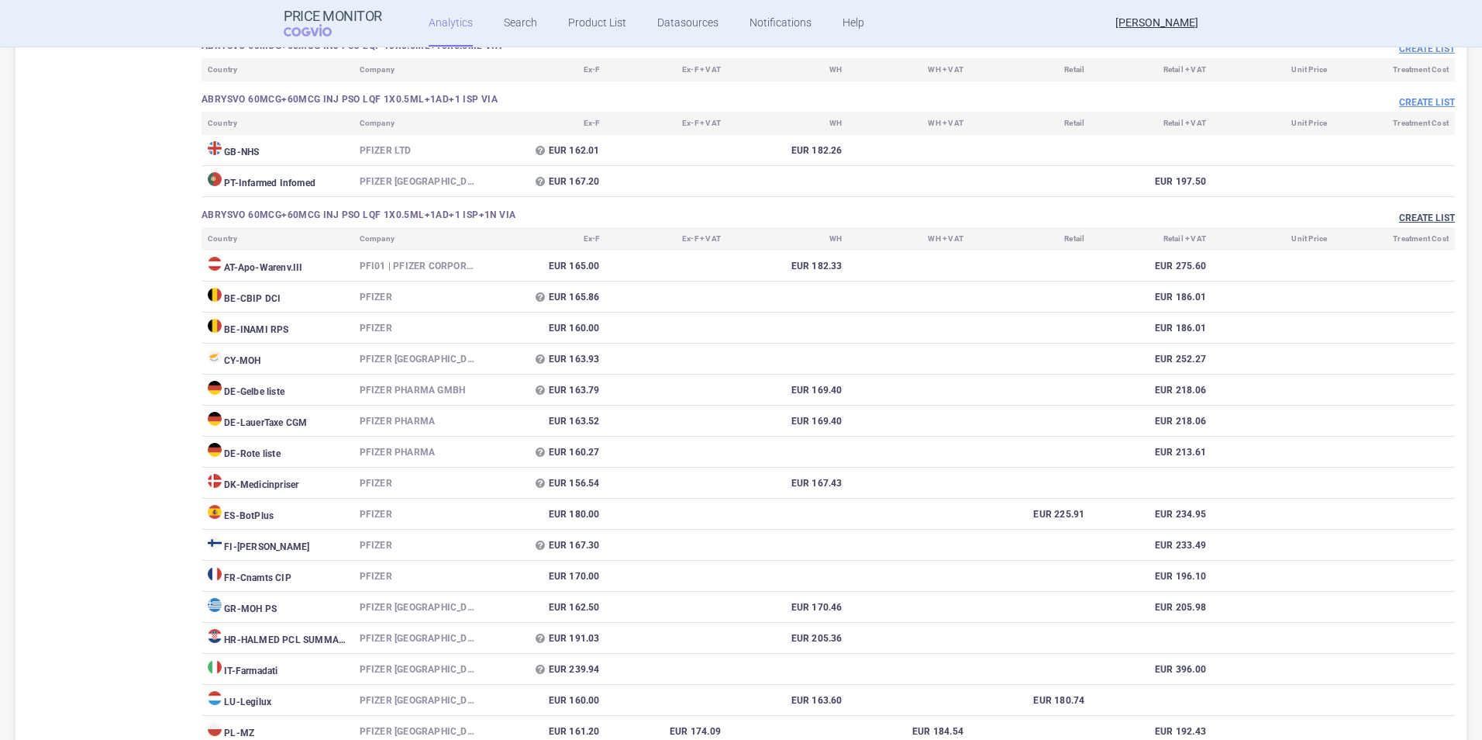
click at [1182, 217] on button "Create list" at bounding box center [1427, 218] width 56 height 13
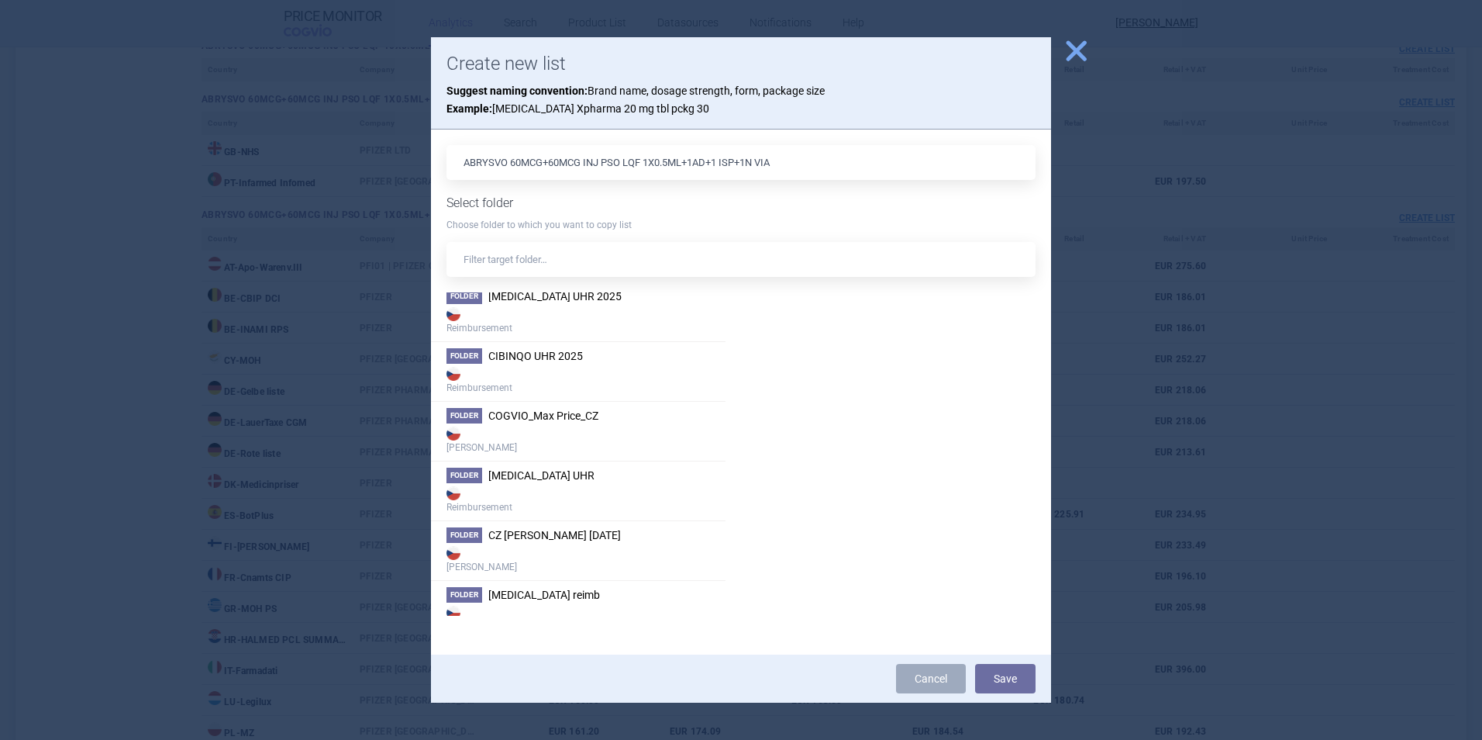
scroll to position [190, 0]
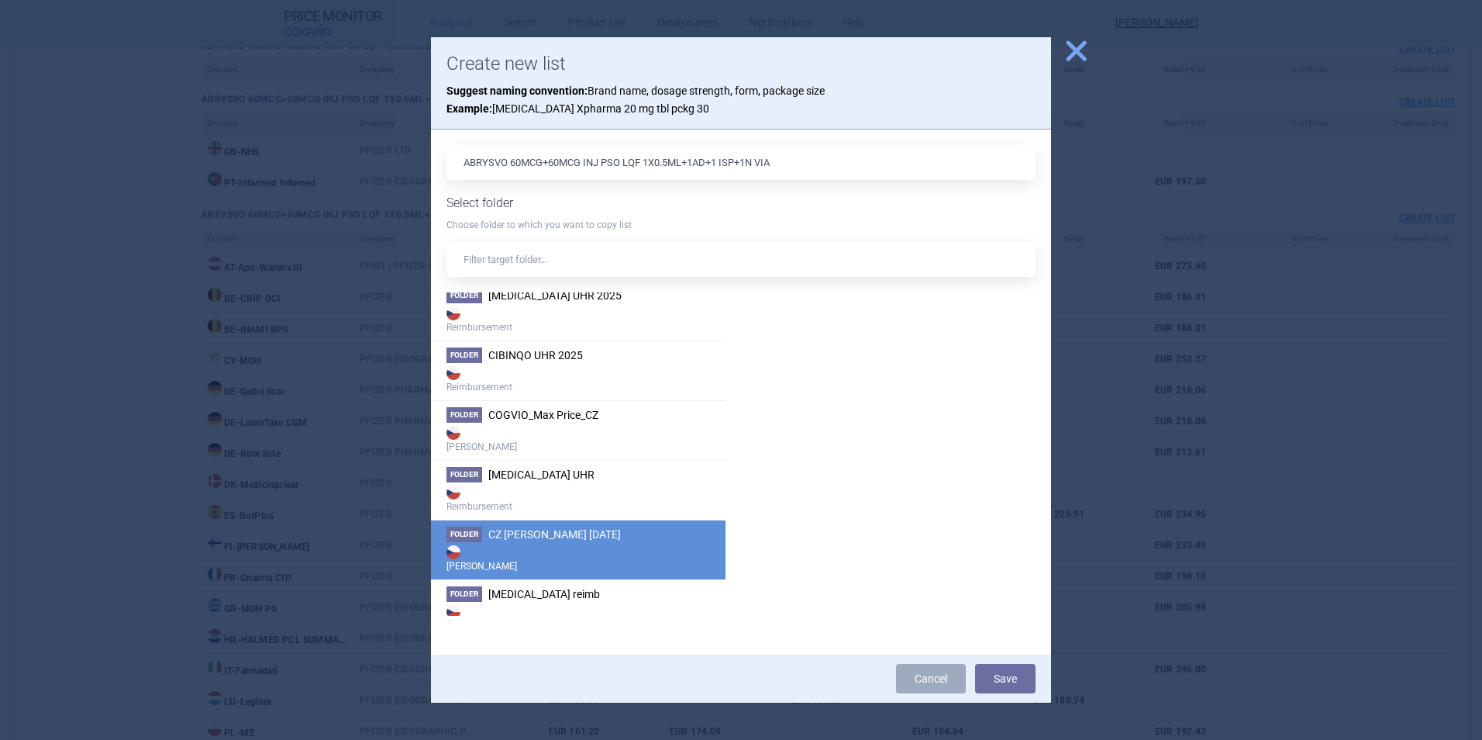
click at [600, 536] on span "CZ [PERSON_NAME] [DATE]" at bounding box center [554, 534] width 133 height 12
click at [1018, 678] on button "Save" at bounding box center [1005, 678] width 60 height 29
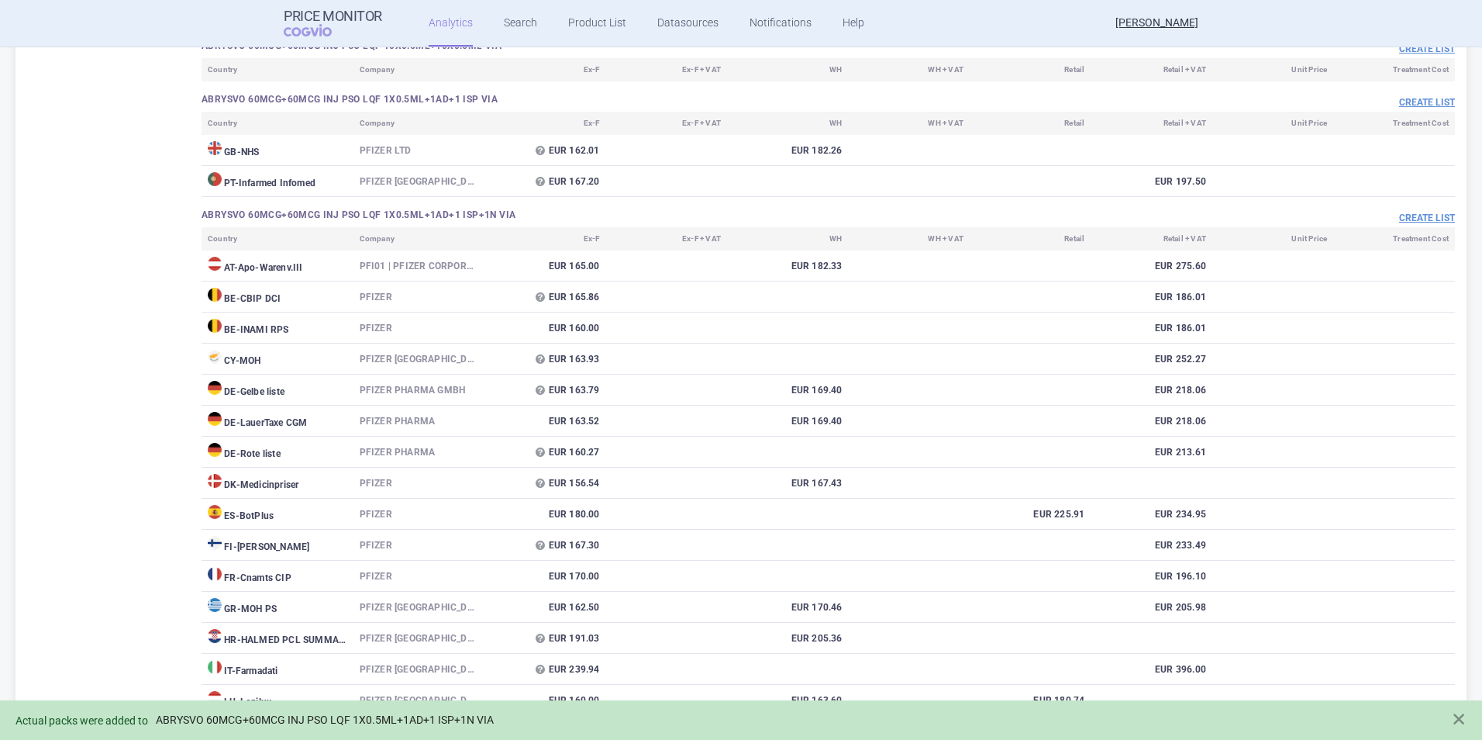
click at [222, 719] on link "ABRYSVO 60MCG+60MCG INJ PSO LQF 1X0.5ML+1AD+1 ISP+1N VIA" at bounding box center [325, 719] width 338 height 13
